Goal: Task Accomplishment & Management: Manage account settings

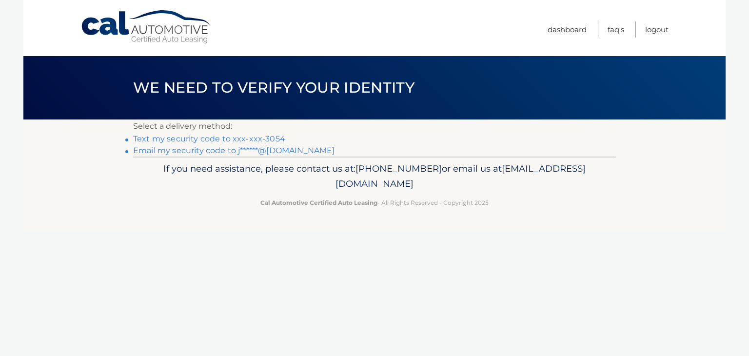
click at [179, 137] on link "Text my security code to xxx-xxx-3054" at bounding box center [209, 138] width 152 height 9
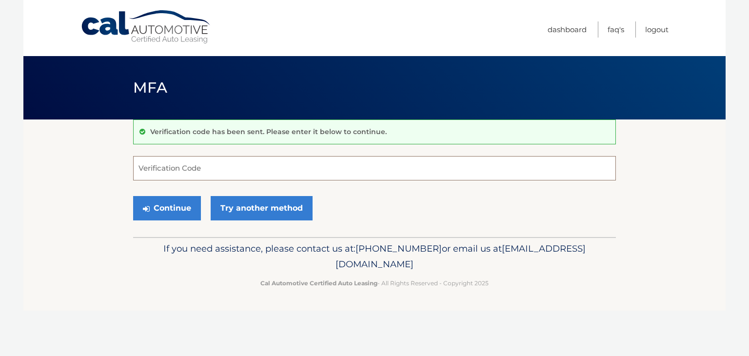
click at [213, 168] on input "Verification Code" at bounding box center [374, 168] width 483 height 24
type input "461851"
click at [133, 196] on button "Continue" at bounding box center [167, 208] width 68 height 24
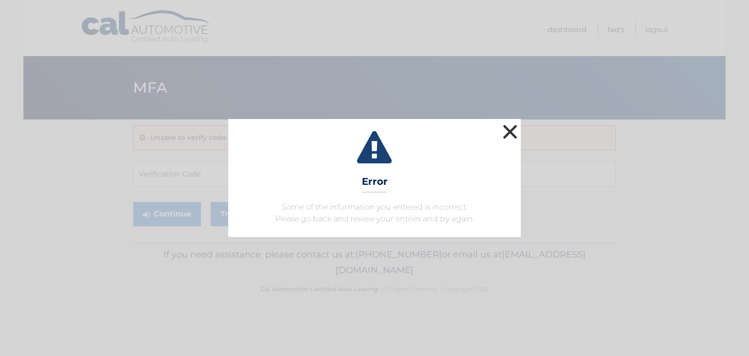
click at [513, 131] on button "×" at bounding box center [510, 132] width 20 height 20
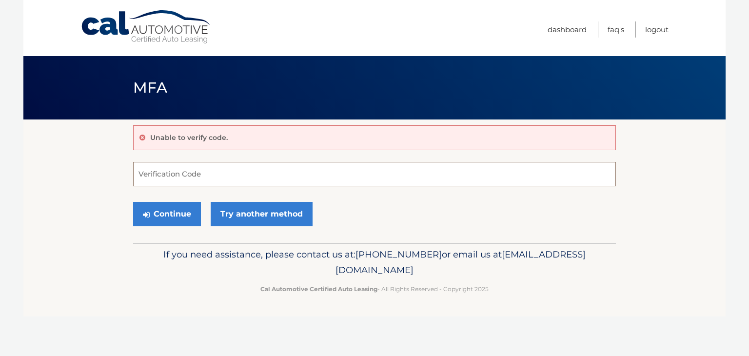
click at [205, 172] on input "Verification Code" at bounding box center [374, 174] width 483 height 24
type input "461851"
click at [168, 212] on button "Continue" at bounding box center [167, 214] width 68 height 24
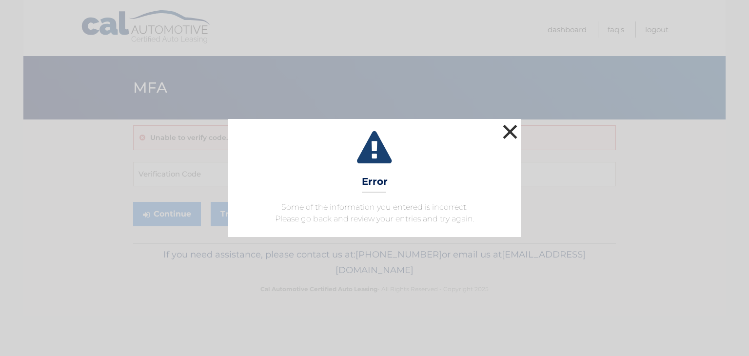
click at [508, 130] on button "×" at bounding box center [510, 132] width 20 height 20
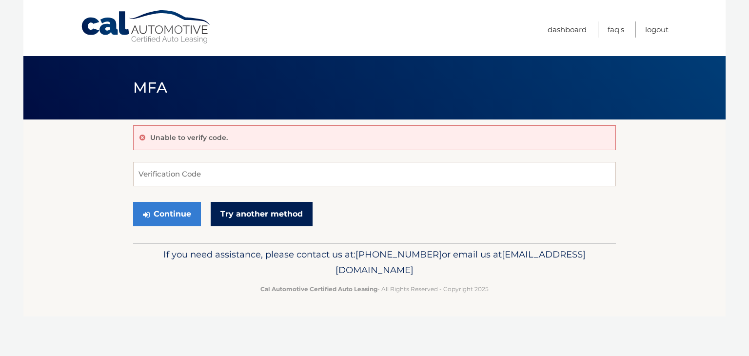
click at [270, 214] on link "Try another method" at bounding box center [262, 214] width 102 height 24
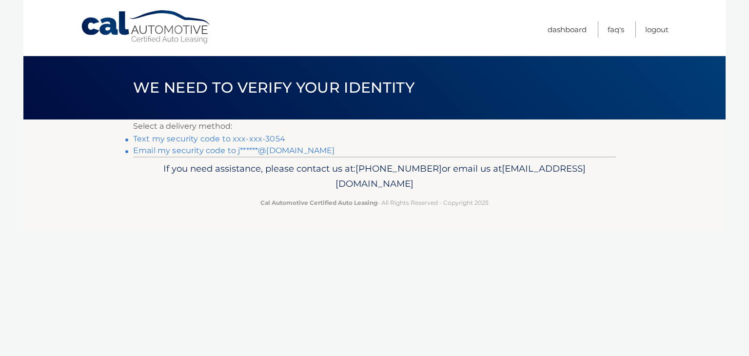
click at [228, 147] on link "Email my security code to j******@aol.com" at bounding box center [234, 150] width 202 height 9
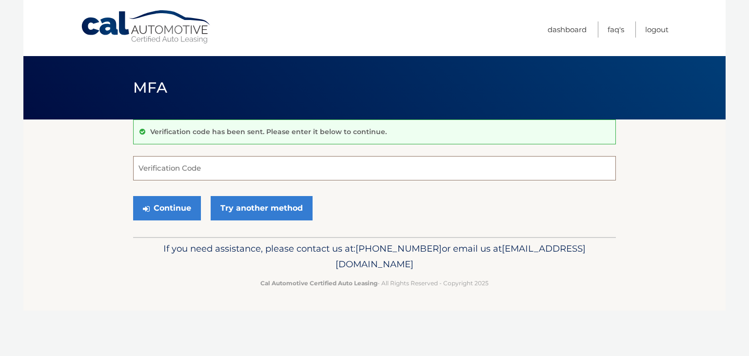
click at [225, 161] on input "Verification Code" at bounding box center [374, 168] width 483 height 24
type input "453957"
click at [165, 208] on button "Continue" at bounding box center [167, 208] width 68 height 24
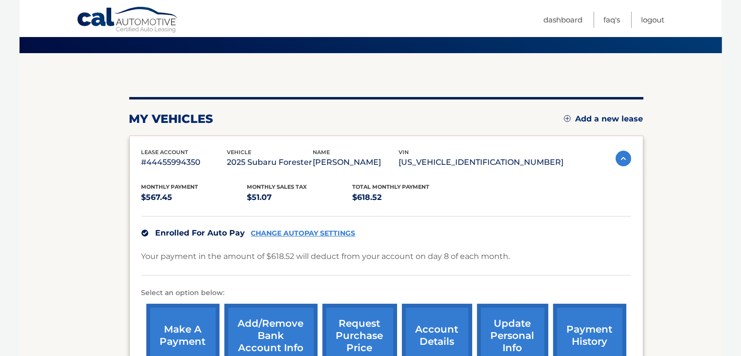
scroll to position [98, 0]
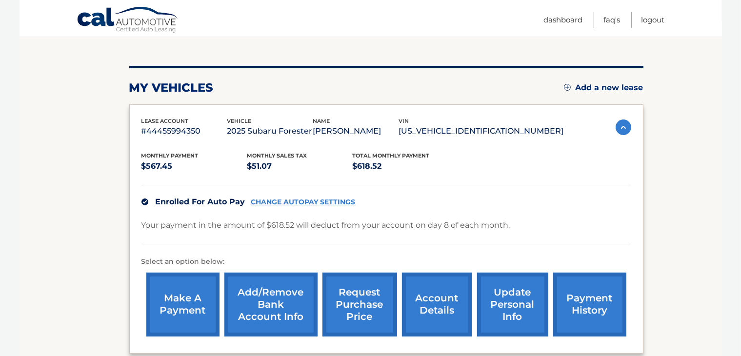
click at [428, 303] on link "account details" at bounding box center [437, 305] width 70 height 64
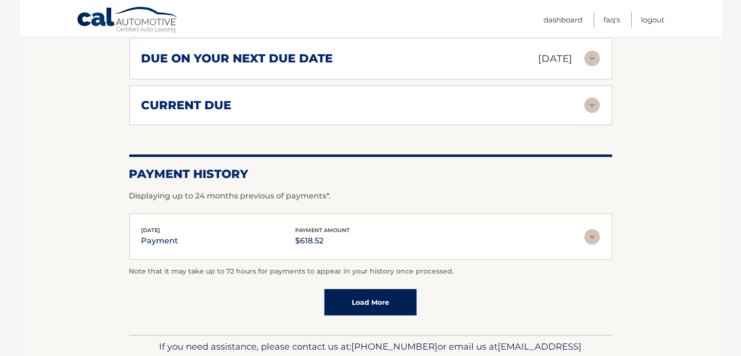
scroll to position [634, 0]
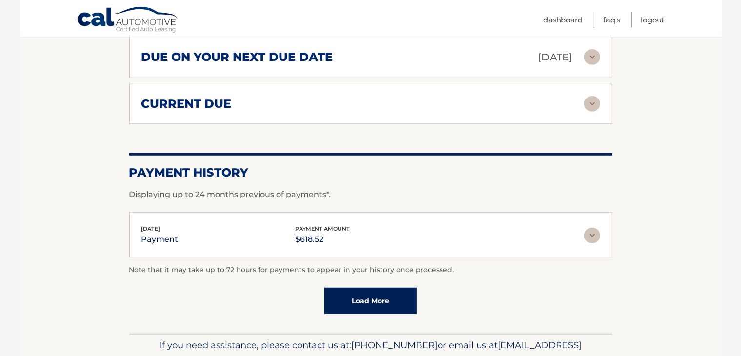
click at [592, 228] on img at bounding box center [592, 236] width 16 height 16
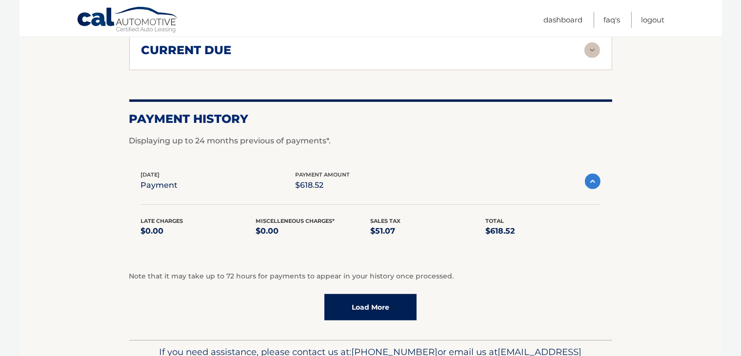
scroll to position [729, 0]
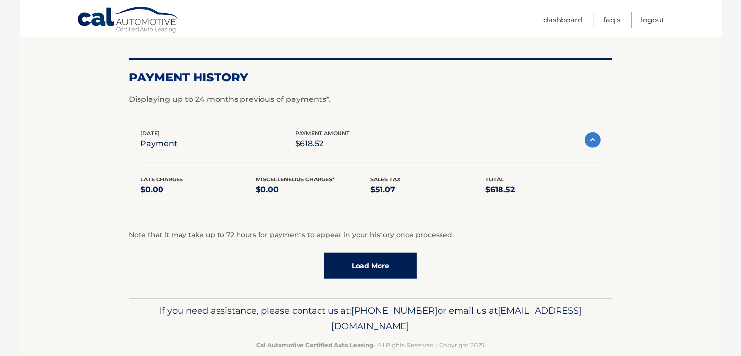
click at [366, 253] on link "Load More" at bounding box center [370, 266] width 92 height 26
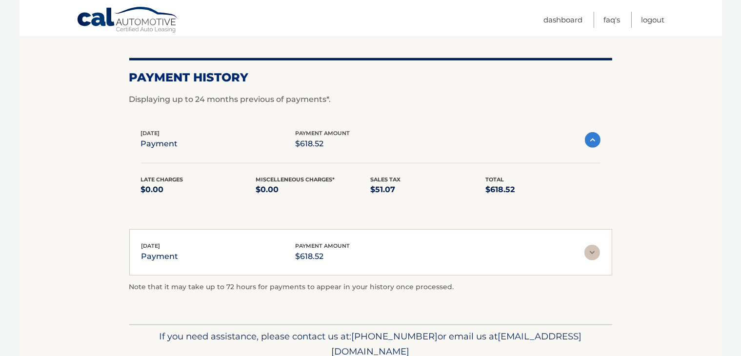
click at [592, 245] on img at bounding box center [592, 253] width 16 height 16
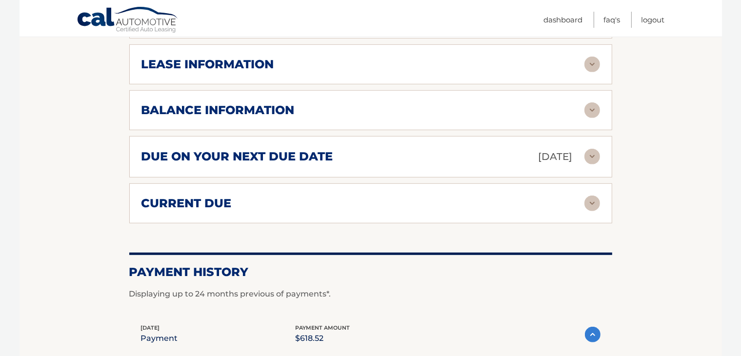
scroll to position [518, 0]
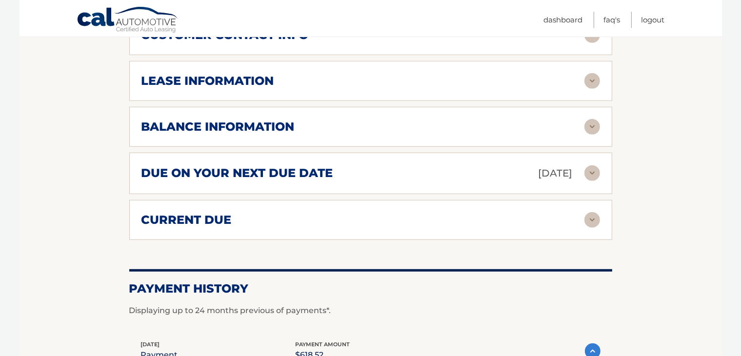
click at [587, 165] on img at bounding box center [592, 173] width 16 height 16
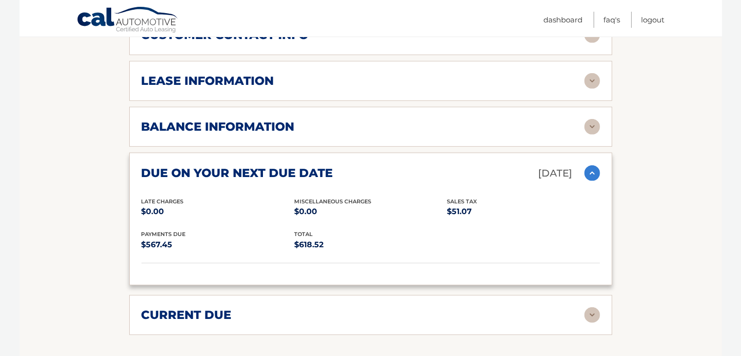
click at [590, 119] on img at bounding box center [592, 127] width 16 height 16
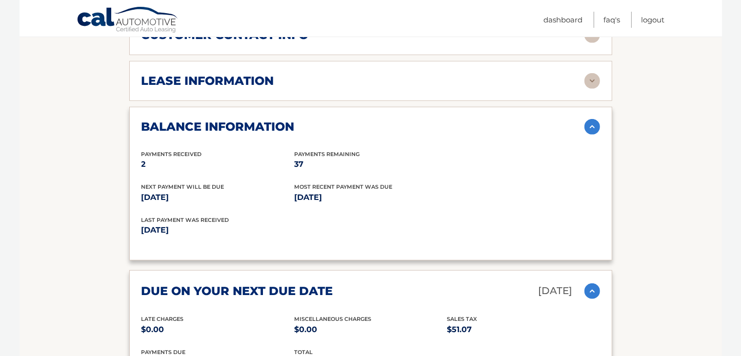
click at [593, 119] on img at bounding box center [592, 127] width 16 height 16
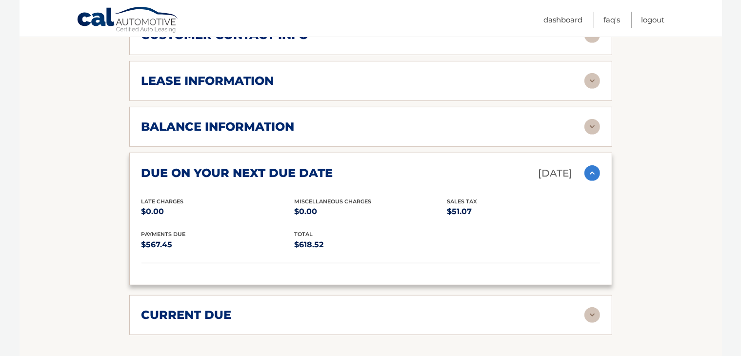
click at [591, 73] on img at bounding box center [592, 81] width 16 height 16
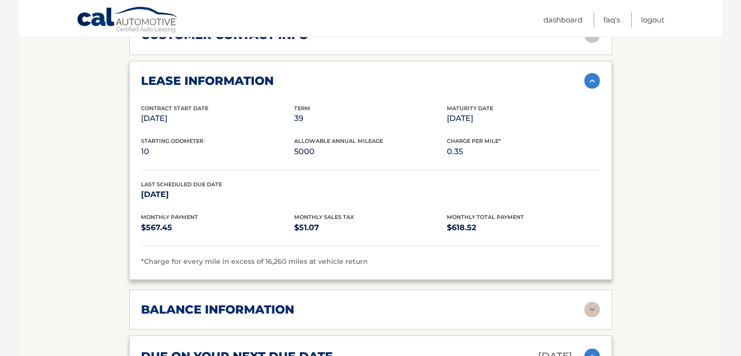
click at [595, 73] on img at bounding box center [592, 81] width 16 height 16
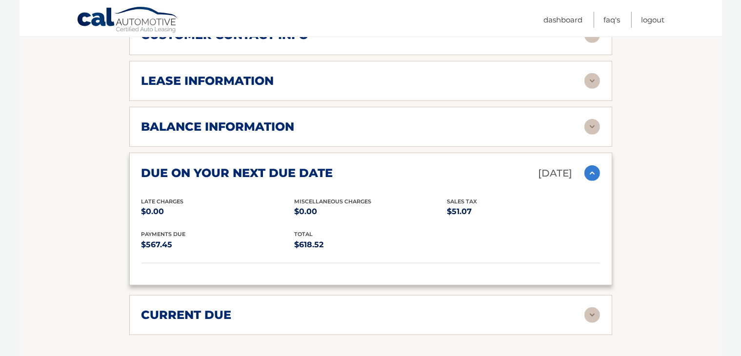
click at [590, 119] on img at bounding box center [592, 127] width 16 height 16
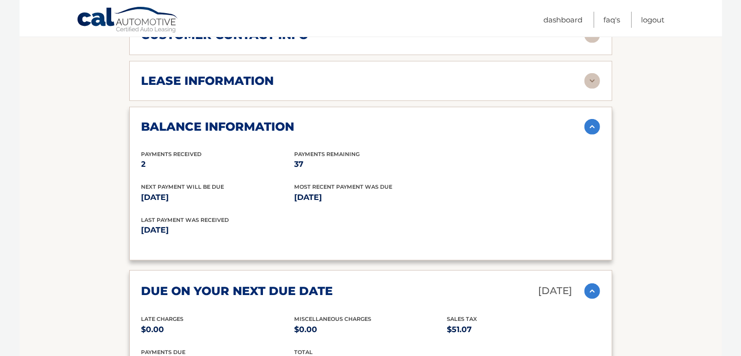
click at [590, 119] on img at bounding box center [592, 127] width 16 height 16
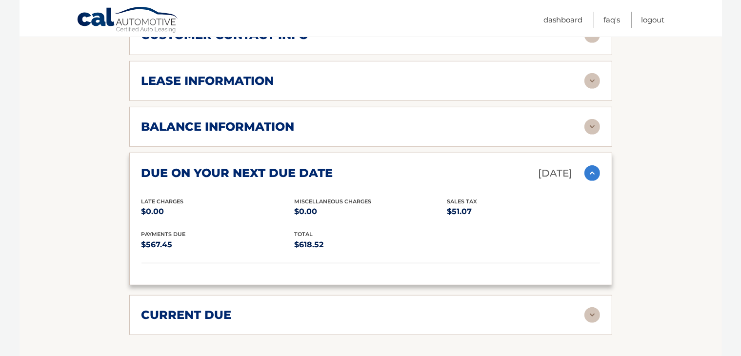
click at [594, 165] on img at bounding box center [592, 173] width 16 height 16
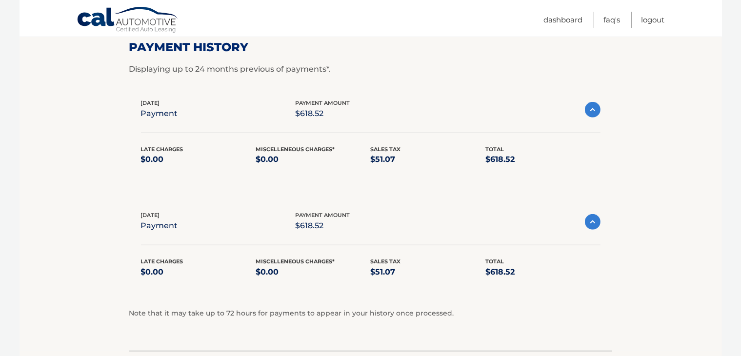
scroll to position [762, 0]
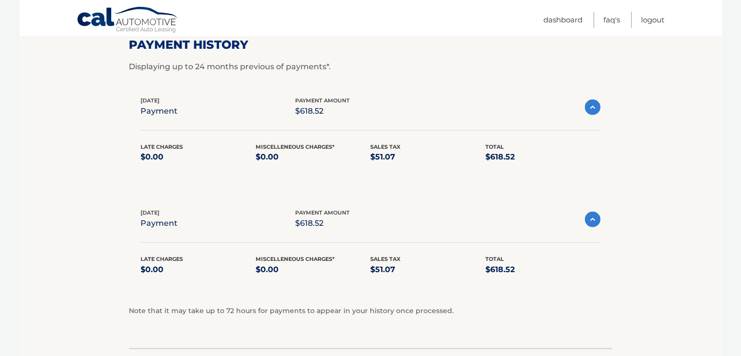
click at [591, 100] on img at bounding box center [593, 108] width 16 height 16
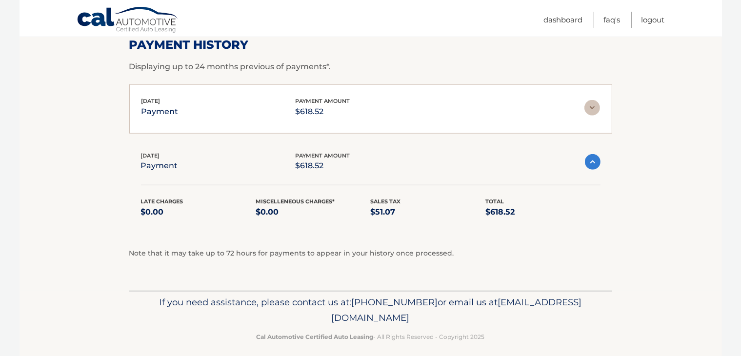
scroll to position [751, 0]
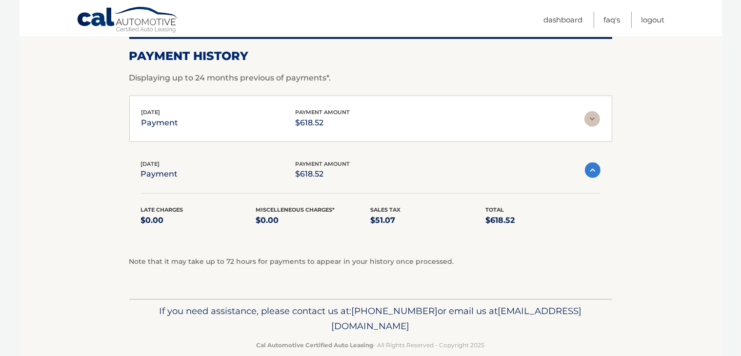
click at [589, 162] on img at bounding box center [593, 170] width 16 height 16
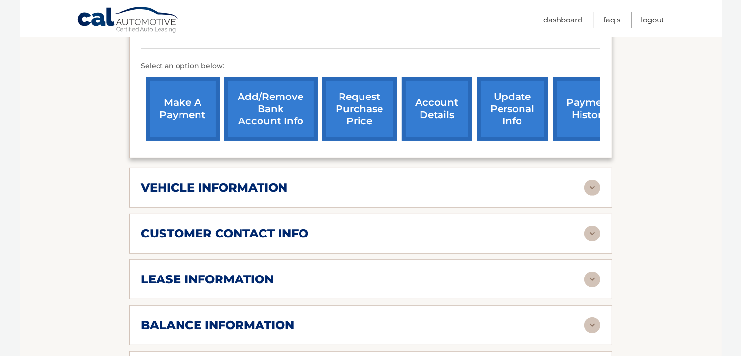
scroll to position [304, 0]
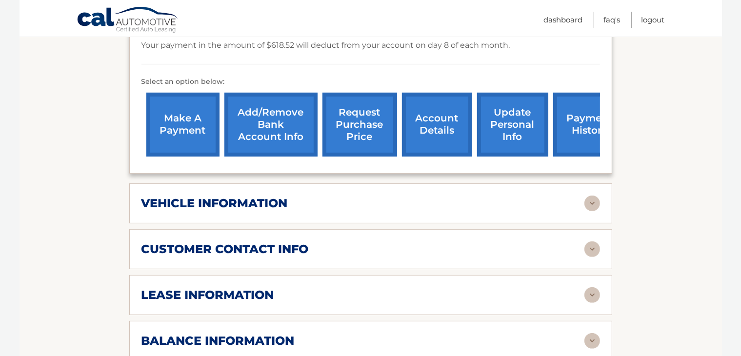
click at [437, 106] on link "account details" at bounding box center [437, 125] width 70 height 64
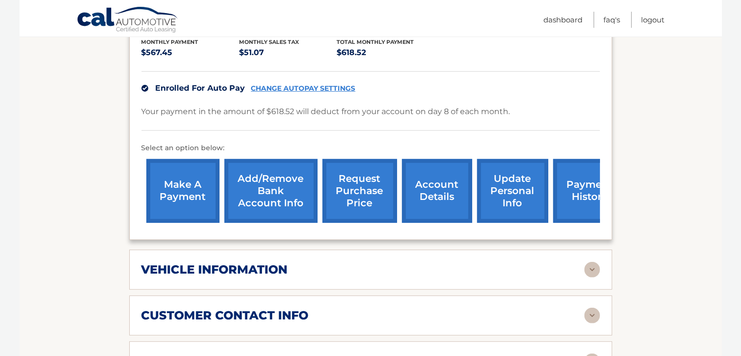
scroll to position [244, 0]
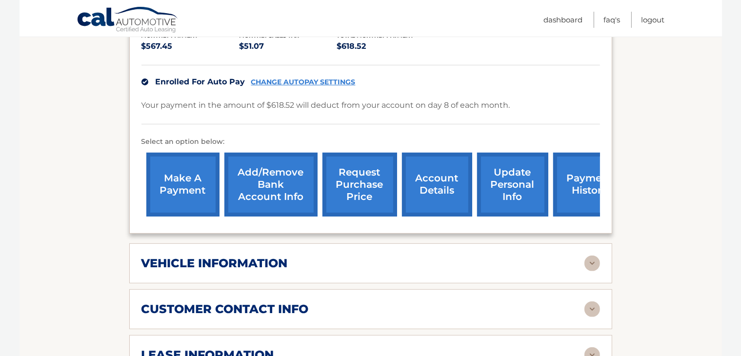
click at [573, 166] on link "payment history" at bounding box center [589, 185] width 73 height 64
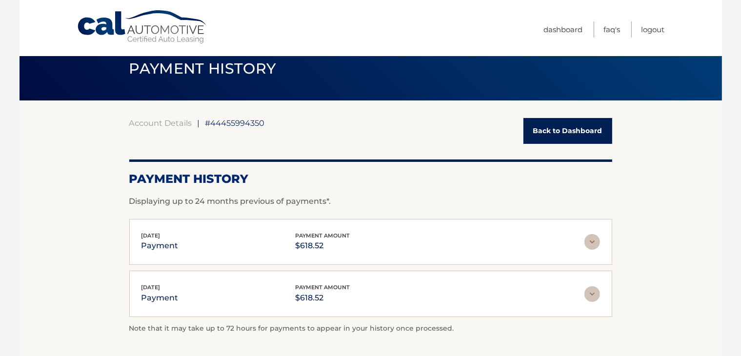
scroll to position [4, 0]
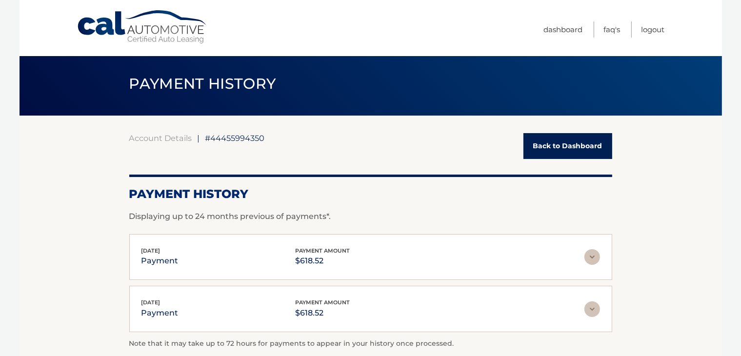
click at [568, 143] on link "Back to Dashboard" at bounding box center [567, 146] width 89 height 26
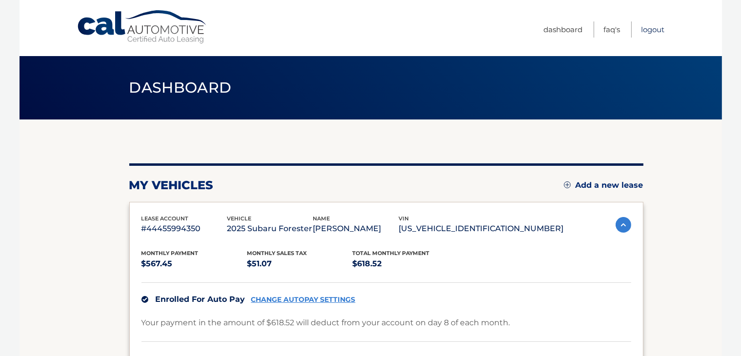
click at [650, 27] on link "Logout" at bounding box center [652, 29] width 23 height 16
